Goal: Information Seeking & Learning: Learn about a topic

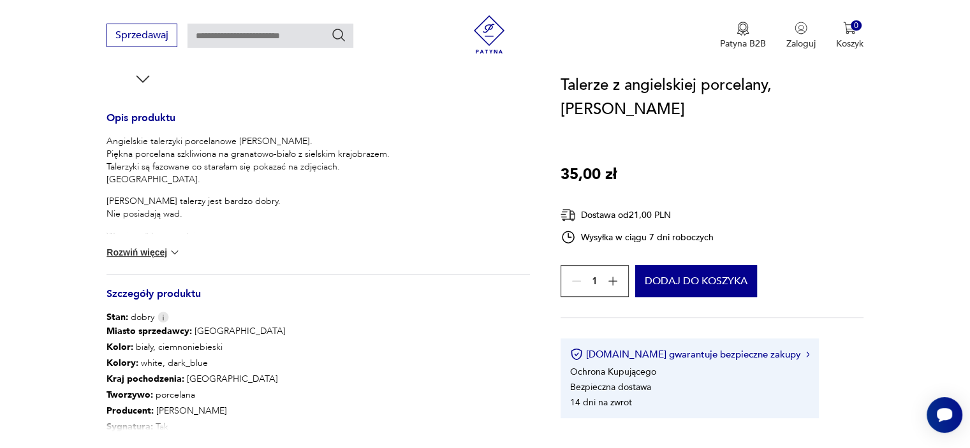
scroll to position [510, 0]
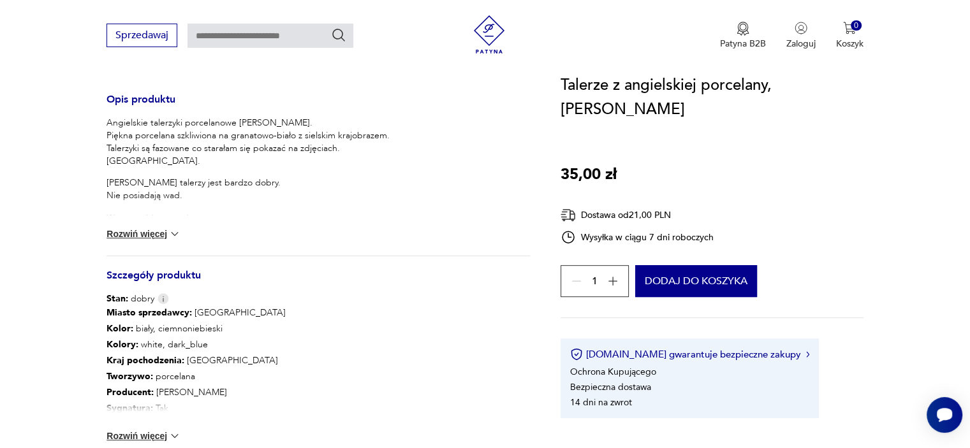
click at [136, 233] on button "Rozwiń więcej" at bounding box center [144, 234] width 74 height 13
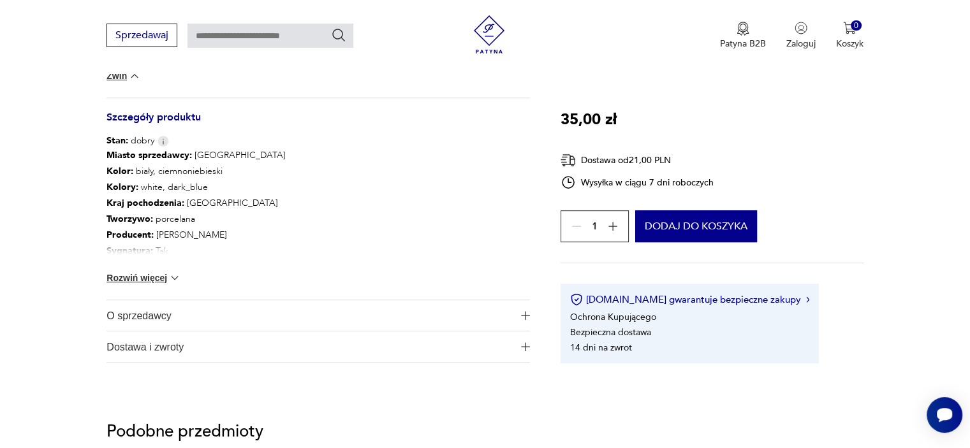
scroll to position [714, 0]
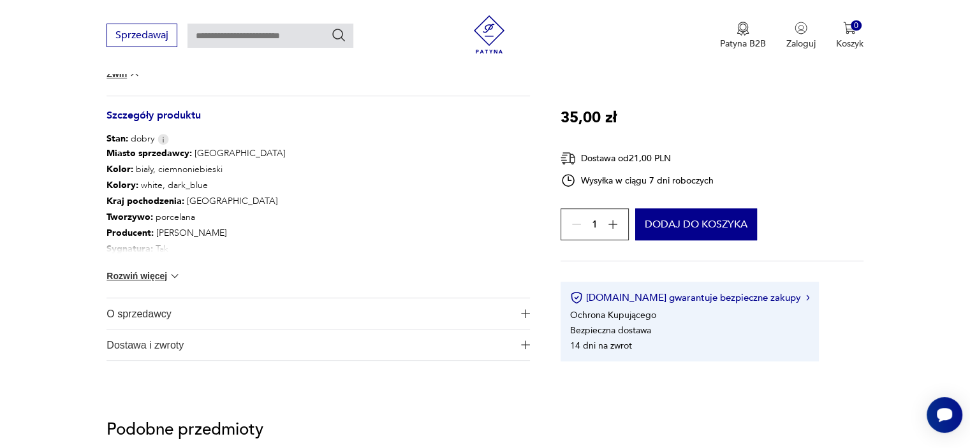
click at [151, 275] on button "Rozwiń więcej" at bounding box center [144, 276] width 74 height 13
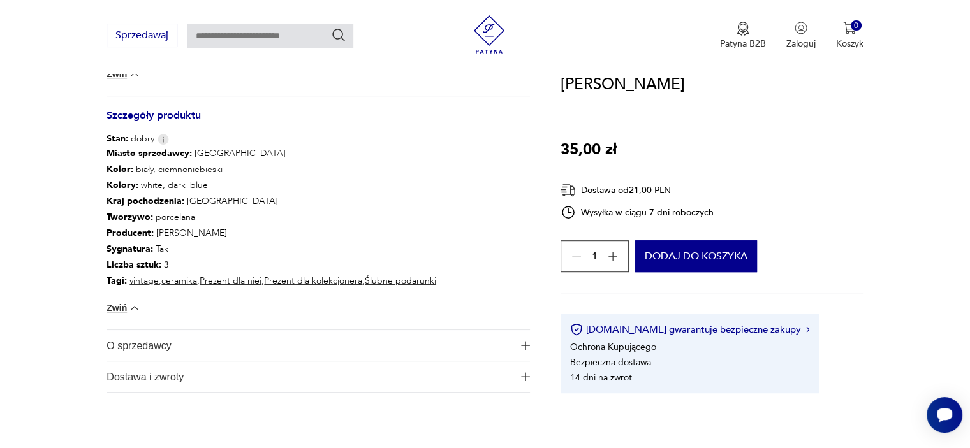
click at [134, 346] on span "O sprzedawcy" at bounding box center [310, 345] width 406 height 31
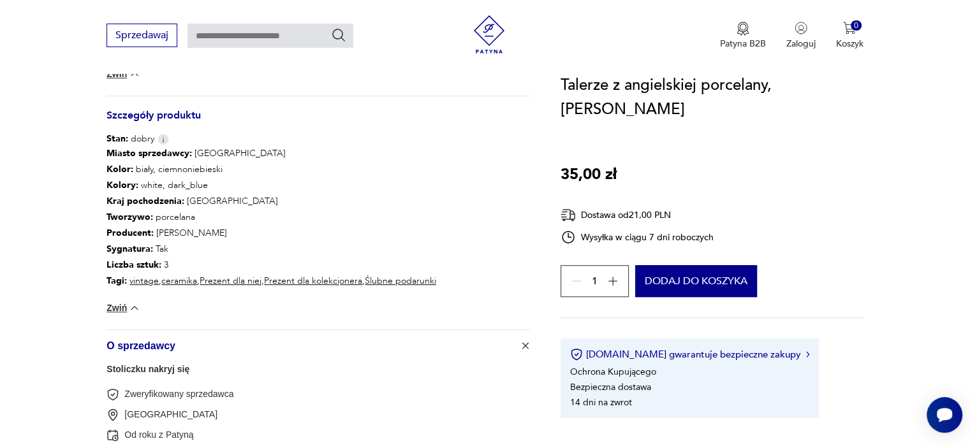
click at [34, 316] on section "Opis produktu Angielskie talerzyki porcelanowe Alfred Meakin. Piękna porcelana …" at bounding box center [485, 8] width 970 height 1024
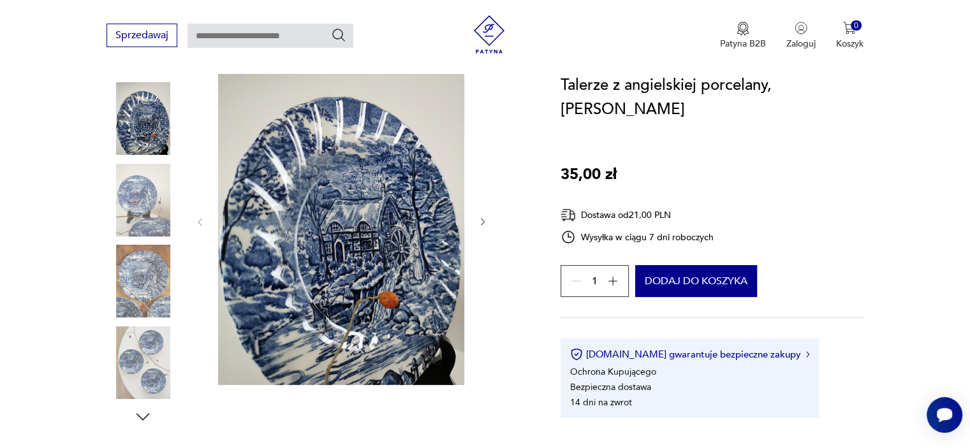
scroll to position [153, 0]
click at [158, 205] on img at bounding box center [143, 201] width 73 height 73
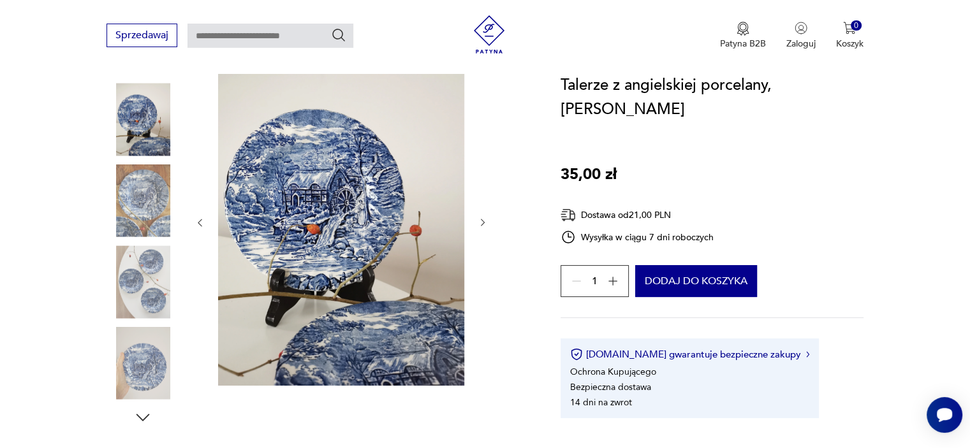
click at [482, 222] on icon "button" at bounding box center [483, 223] width 11 height 11
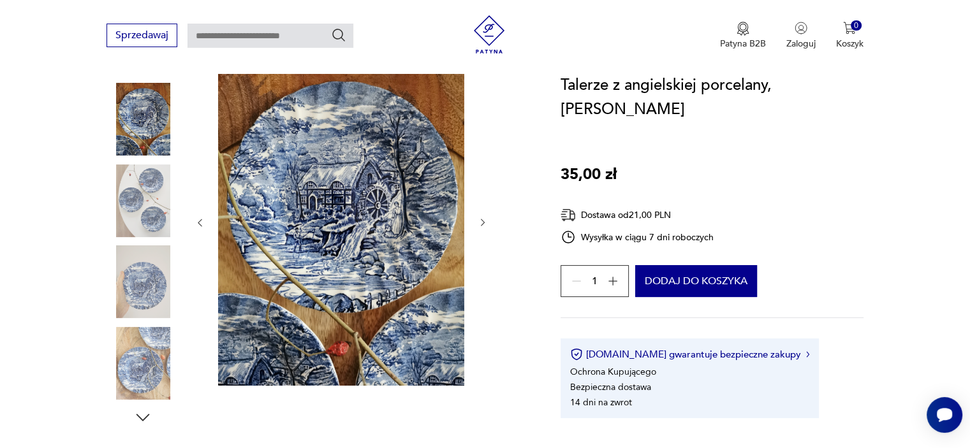
click at [482, 222] on icon "button" at bounding box center [483, 223] width 11 height 11
